Goal: Find specific page/section: Find specific page/section

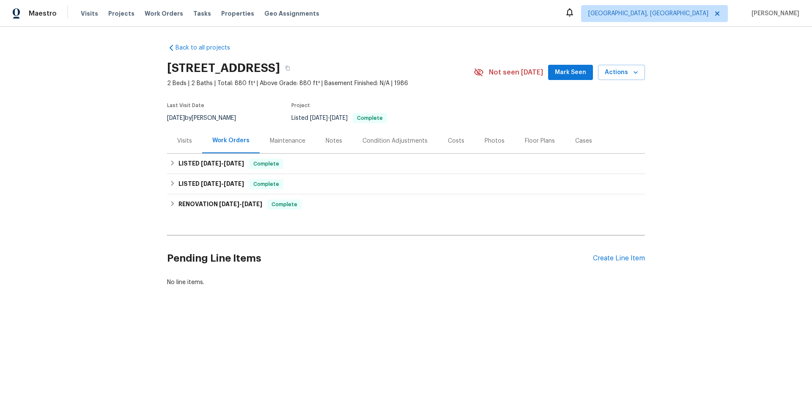
click at [187, 143] on div "Visits" at bounding box center [184, 141] width 15 height 8
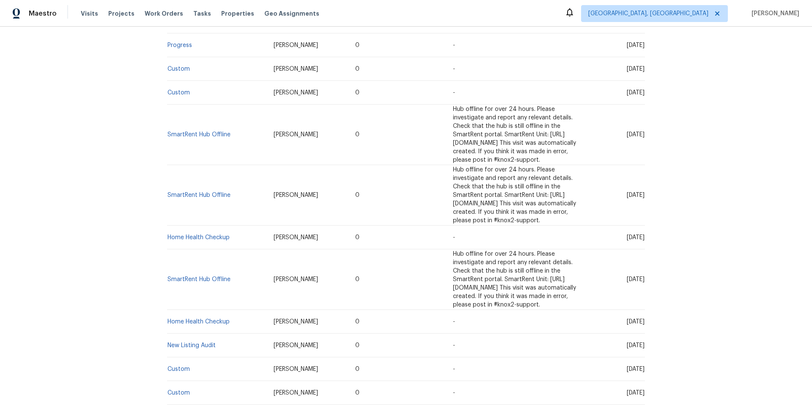
scroll to position [1057, 0]
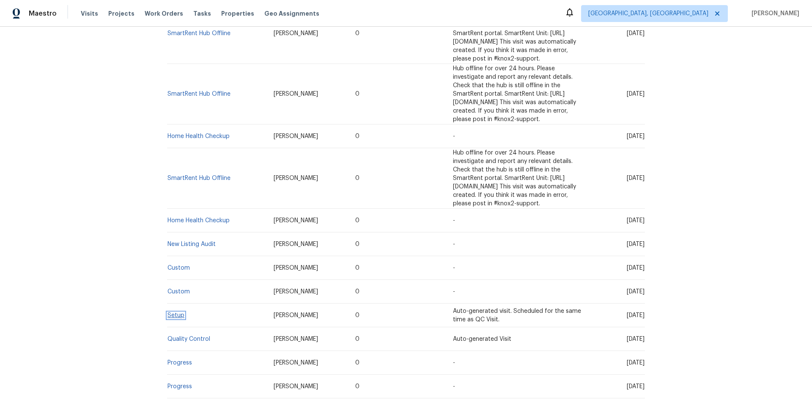
click at [179, 312] on link "Setup" at bounding box center [176, 315] width 17 height 6
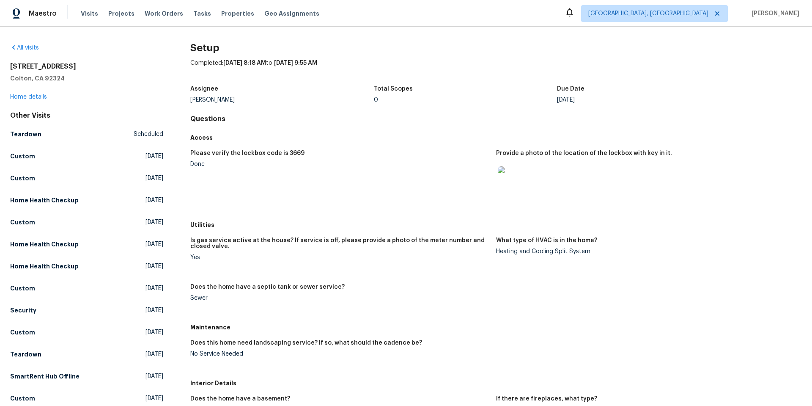
click at [512, 179] on img at bounding box center [511, 179] width 27 height 27
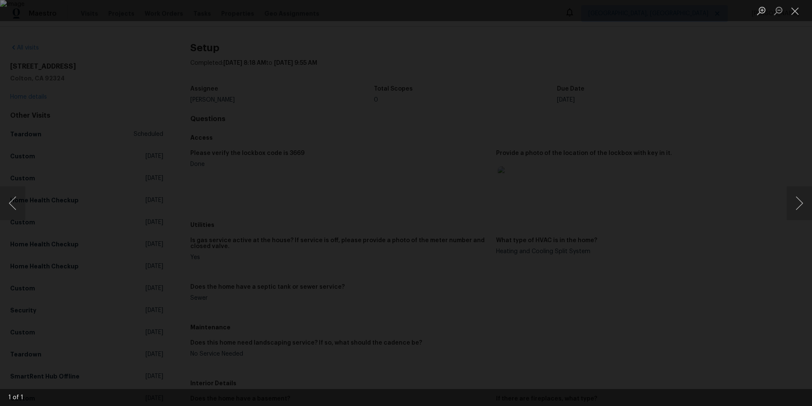
click at [415, 219] on img "Lightbox" at bounding box center [406, 203] width 812 height 406
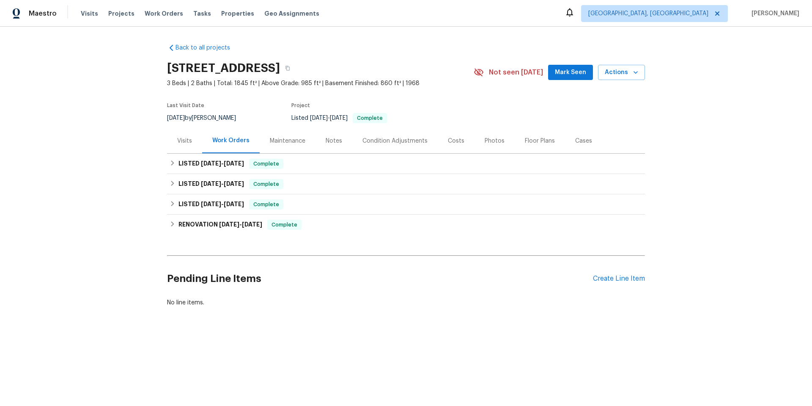
click at [178, 133] on div "Visits" at bounding box center [184, 140] width 35 height 25
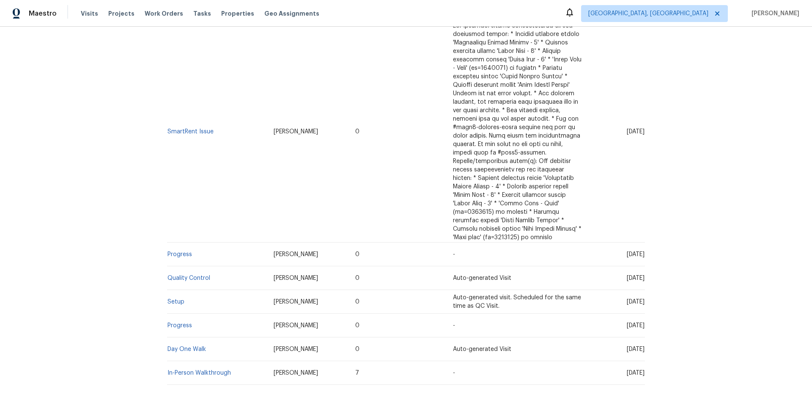
scroll to position [550, 0]
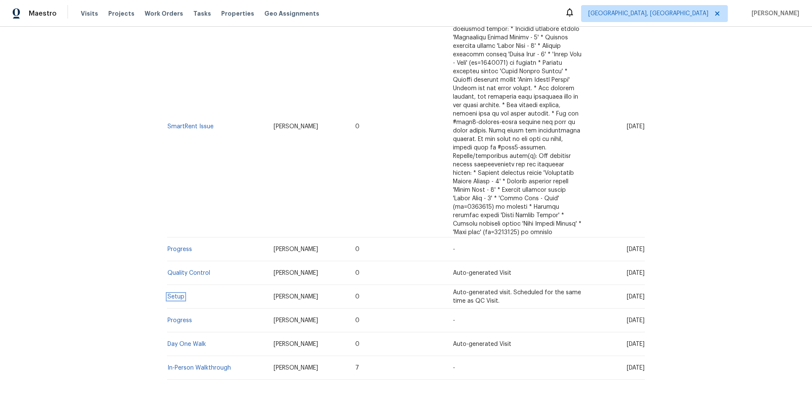
click at [174, 294] on link "Setup" at bounding box center [176, 297] width 17 height 6
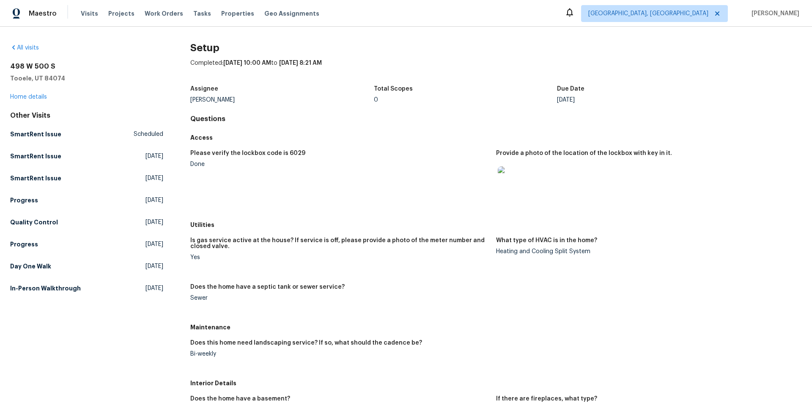
click at [516, 184] on img at bounding box center [511, 179] width 27 height 27
